Goal: Task Accomplishment & Management: Manage account settings

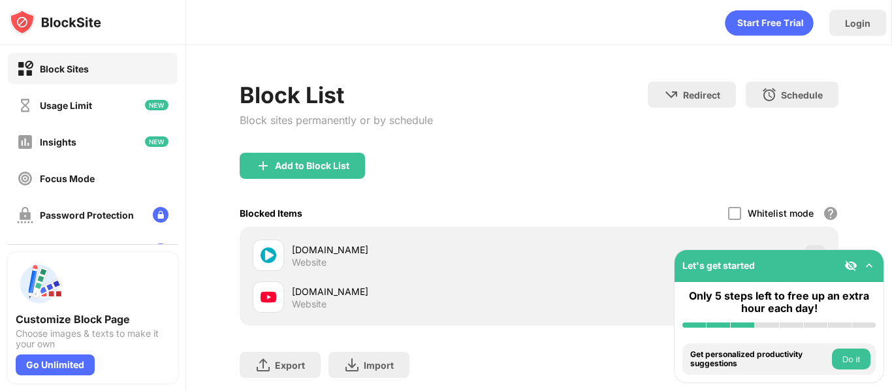
scroll to position [83, 0]
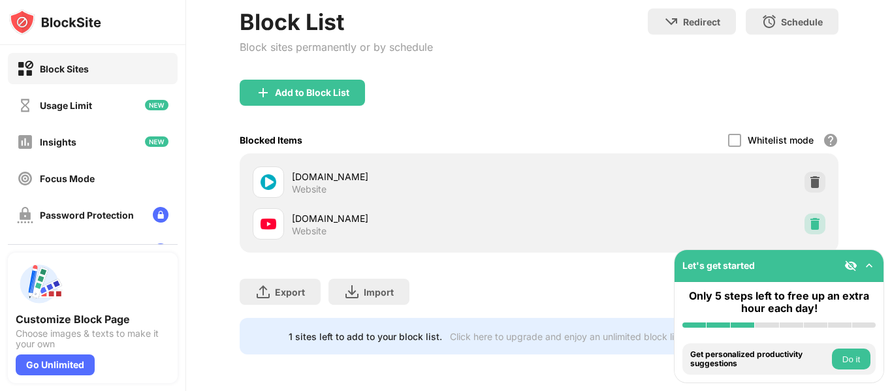
click at [811, 224] on div at bounding box center [814, 223] width 21 height 21
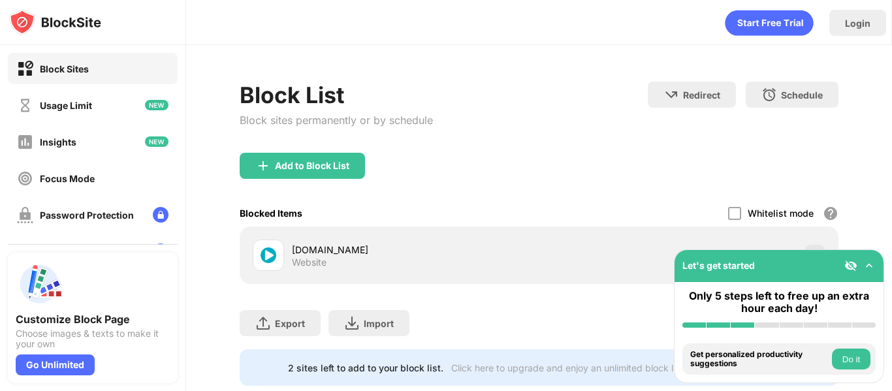
scroll to position [41, 0]
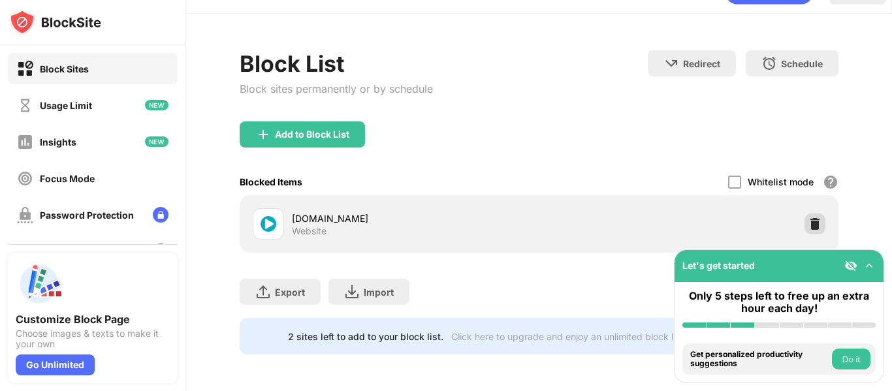
click at [808, 217] on img at bounding box center [814, 223] width 13 height 13
